Goal: Check status: Check status

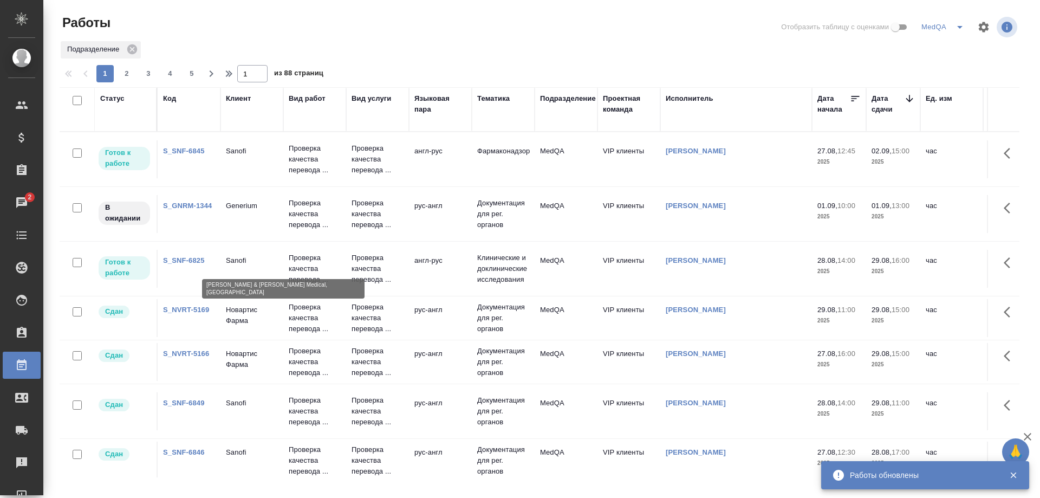
scroll to position [938, 0]
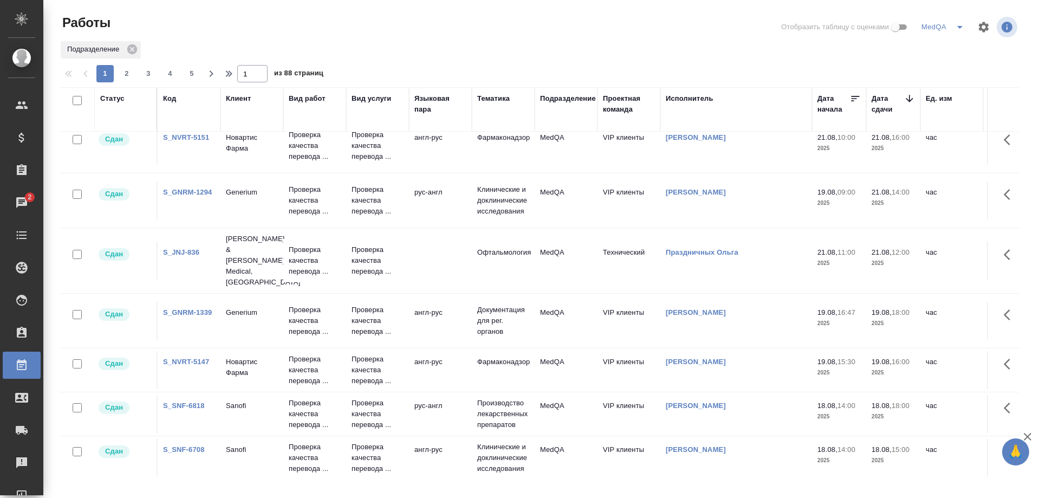
click at [182, 191] on link "S_GNRM-1294" at bounding box center [187, 192] width 49 height 8
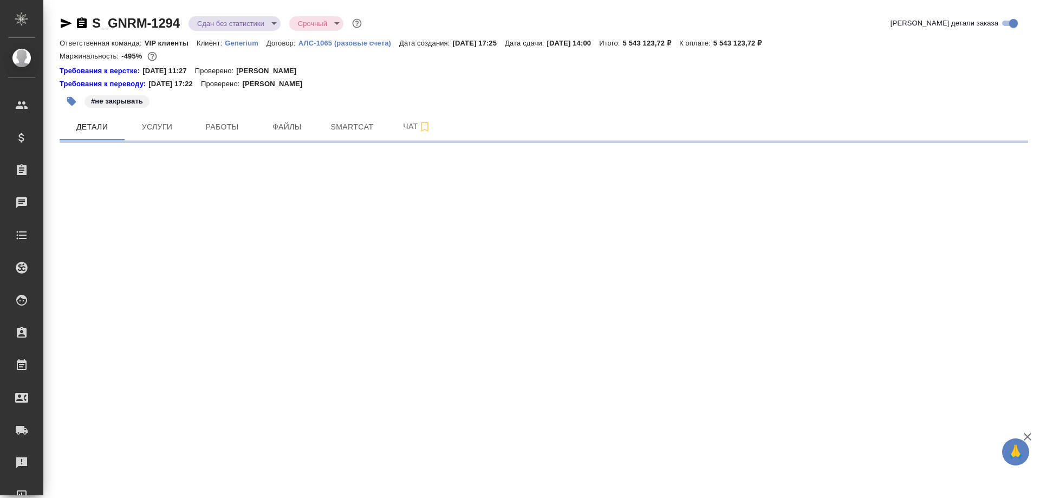
select select "RU"
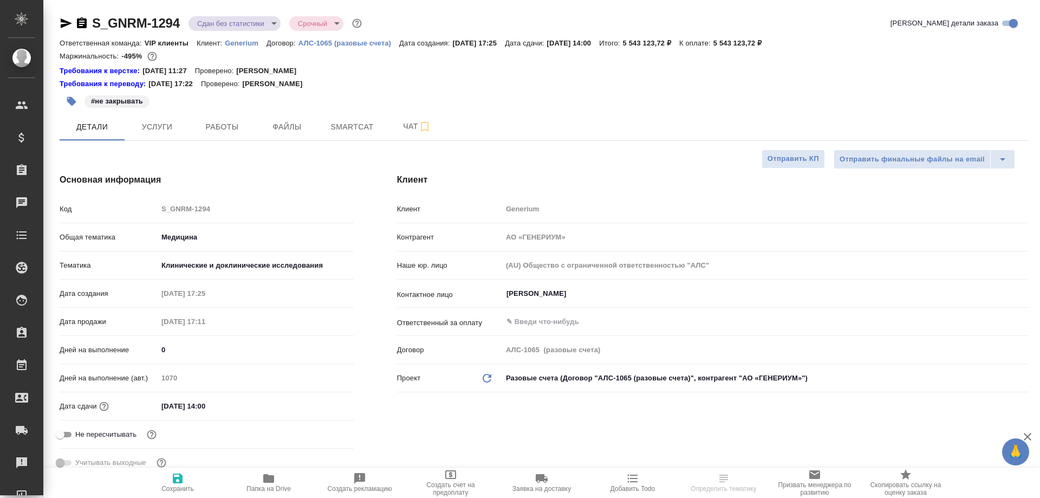
type textarea "x"
type input "Комаров Роман"
type input "[PERSON_NAME]"
